Goal: Task Accomplishment & Management: Complete application form

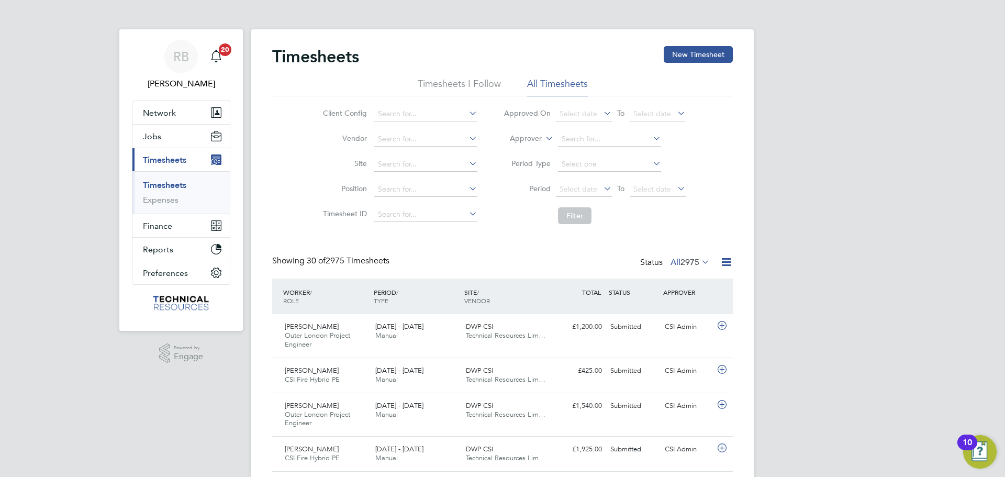
click at [696, 263] on span "2975" at bounding box center [690, 262] width 19 height 10
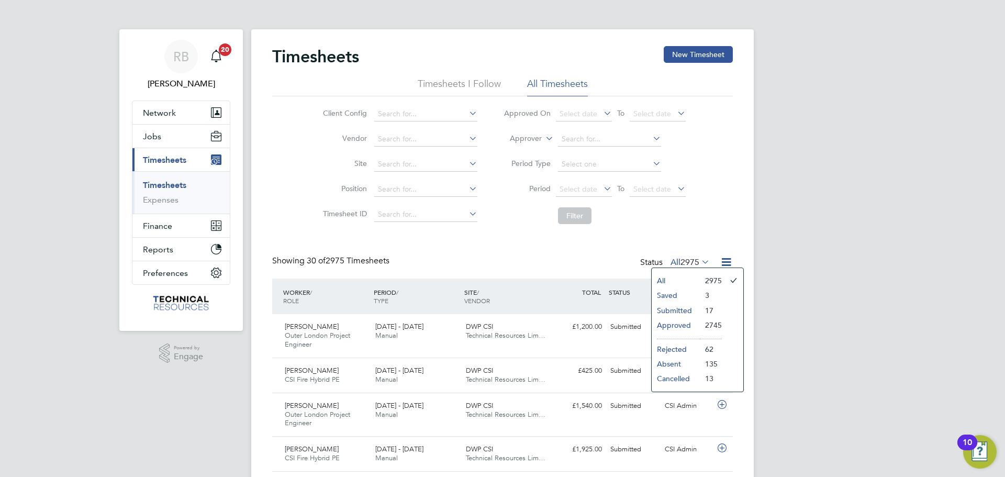
click at [686, 305] on li "Submitted" at bounding box center [676, 310] width 48 height 15
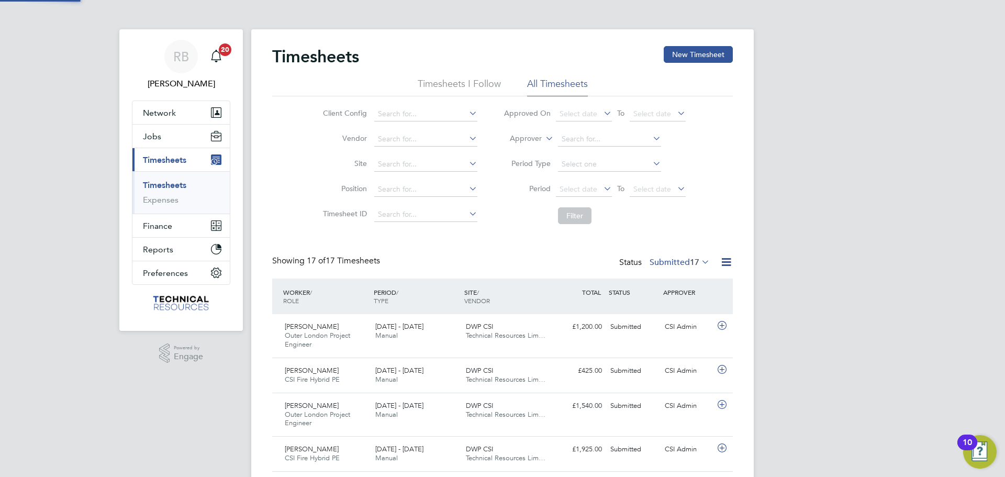
click at [683, 260] on label "Submitted 17" at bounding box center [680, 262] width 60 height 10
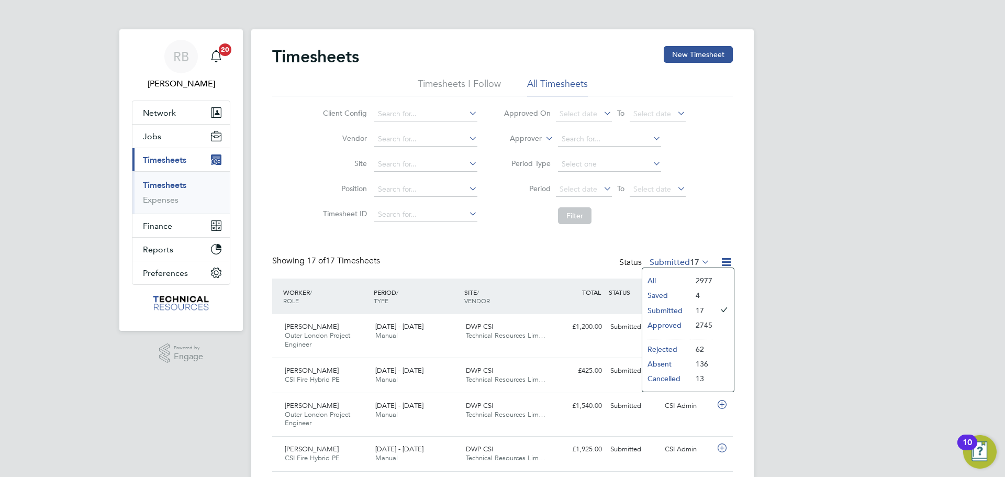
click at [671, 282] on li "All" at bounding box center [666, 280] width 48 height 15
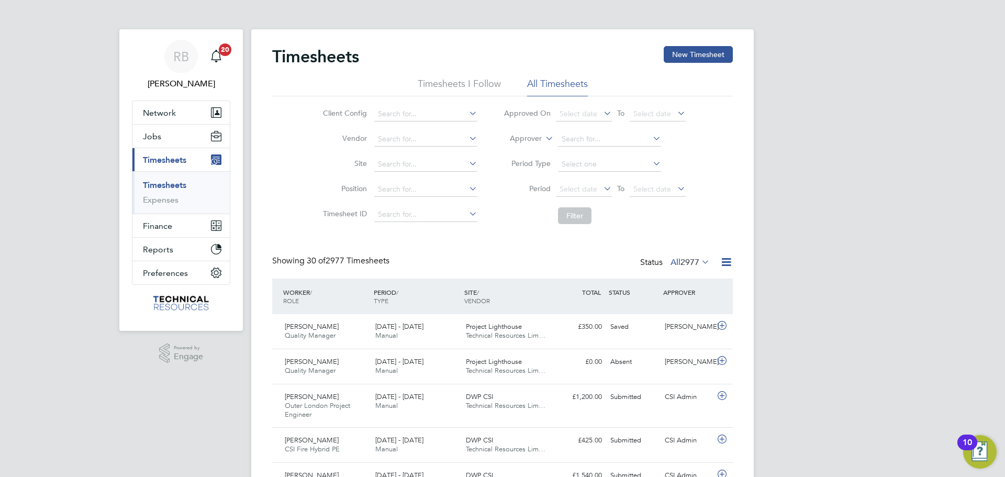
click at [674, 262] on label "All 2977" at bounding box center [690, 262] width 39 height 10
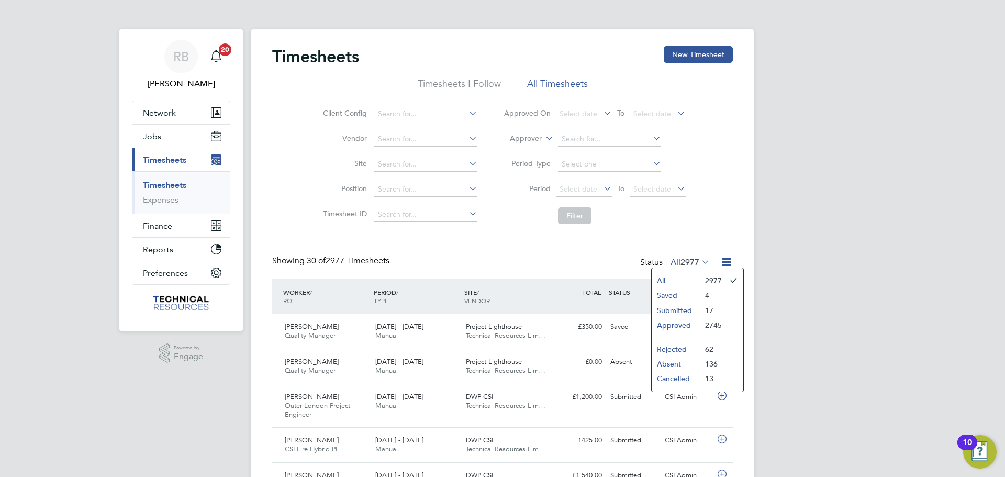
click at [683, 288] on li "Saved" at bounding box center [676, 295] width 48 height 15
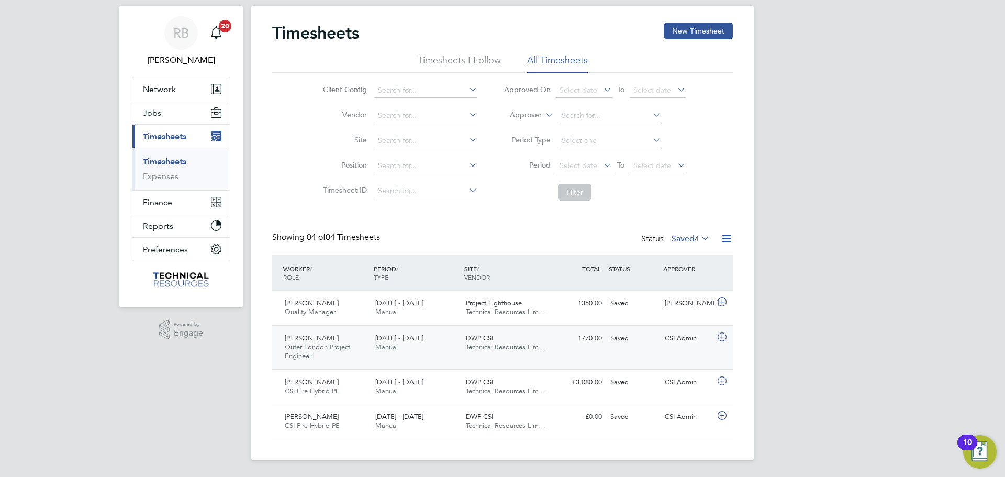
click at [703, 339] on div "CSI Admin" at bounding box center [688, 338] width 54 height 17
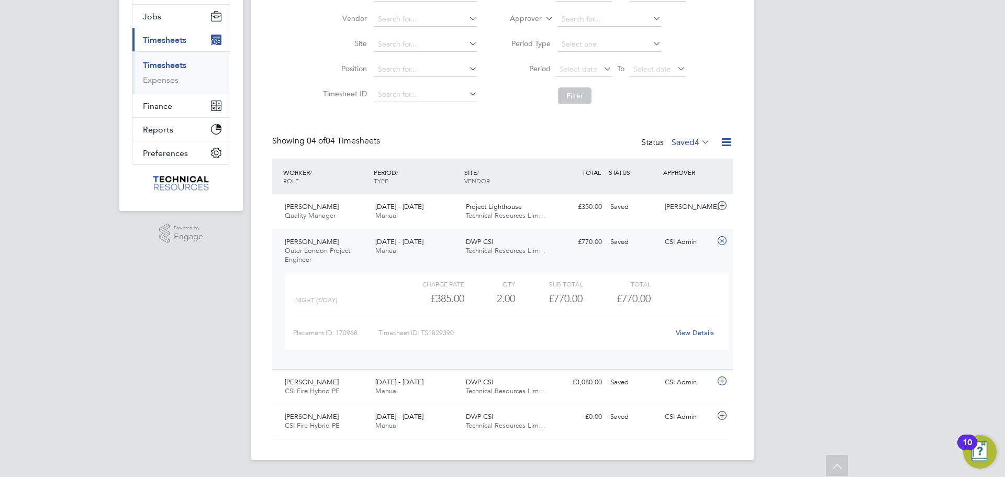
click at [704, 330] on link "View Details" at bounding box center [695, 332] width 38 height 9
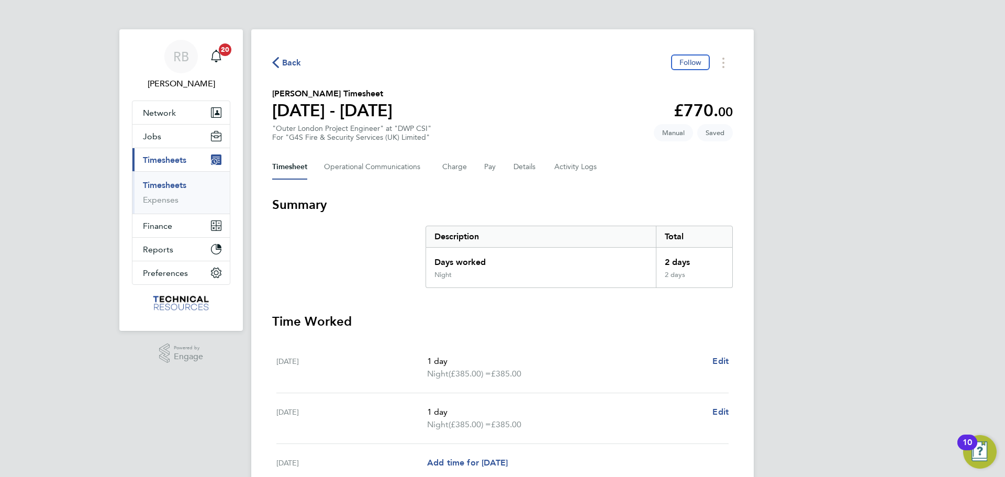
scroll to position [250, 0]
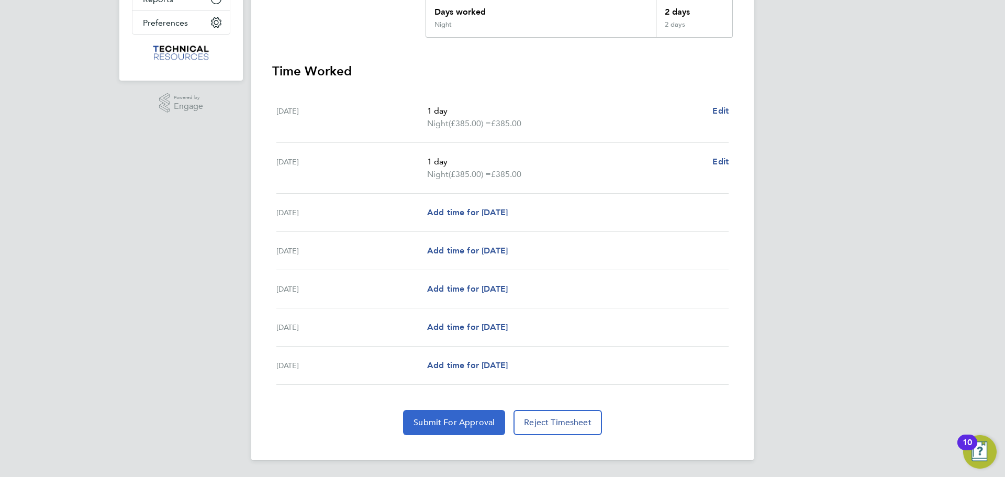
click at [436, 427] on span "Submit For Approval" at bounding box center [454, 422] width 81 height 10
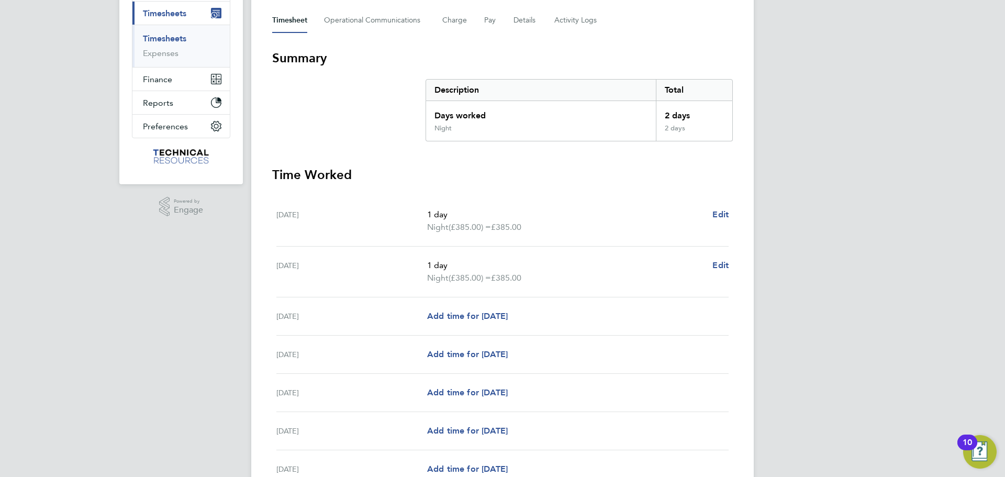
scroll to position [0, 0]
